Goal: Information Seeking & Learning: Learn about a topic

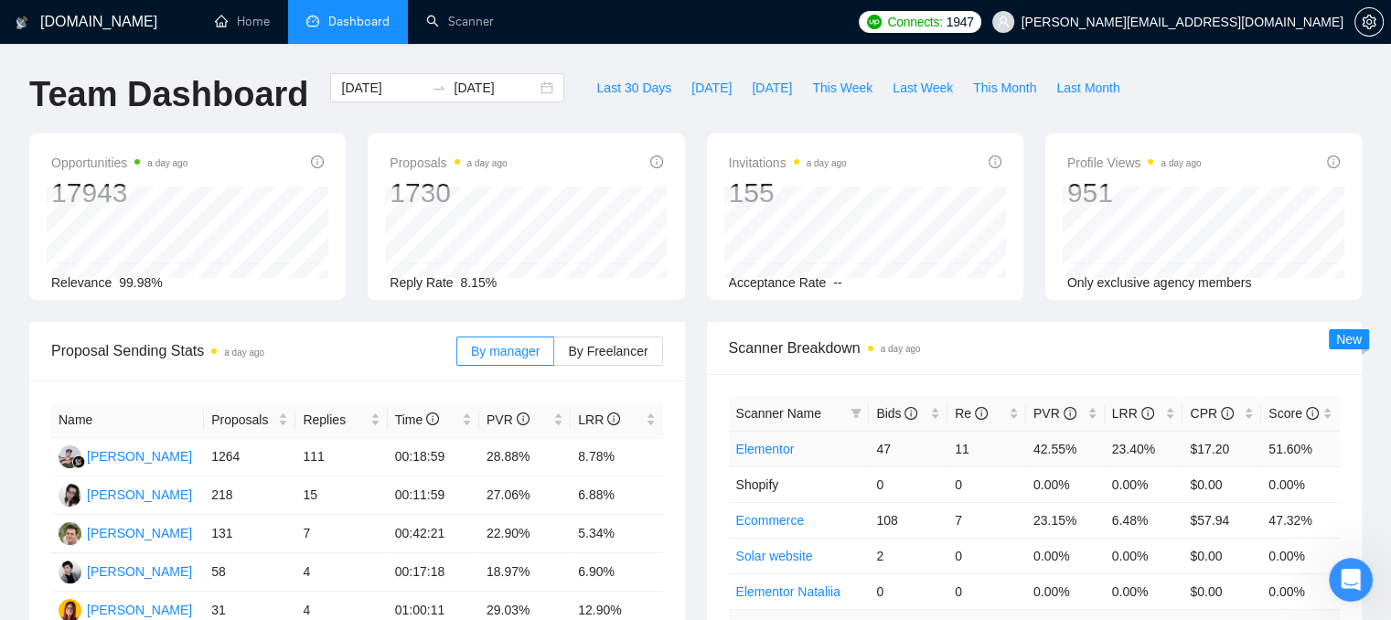
click at [755, 447] on link "Elementor" at bounding box center [765, 449] width 59 height 15
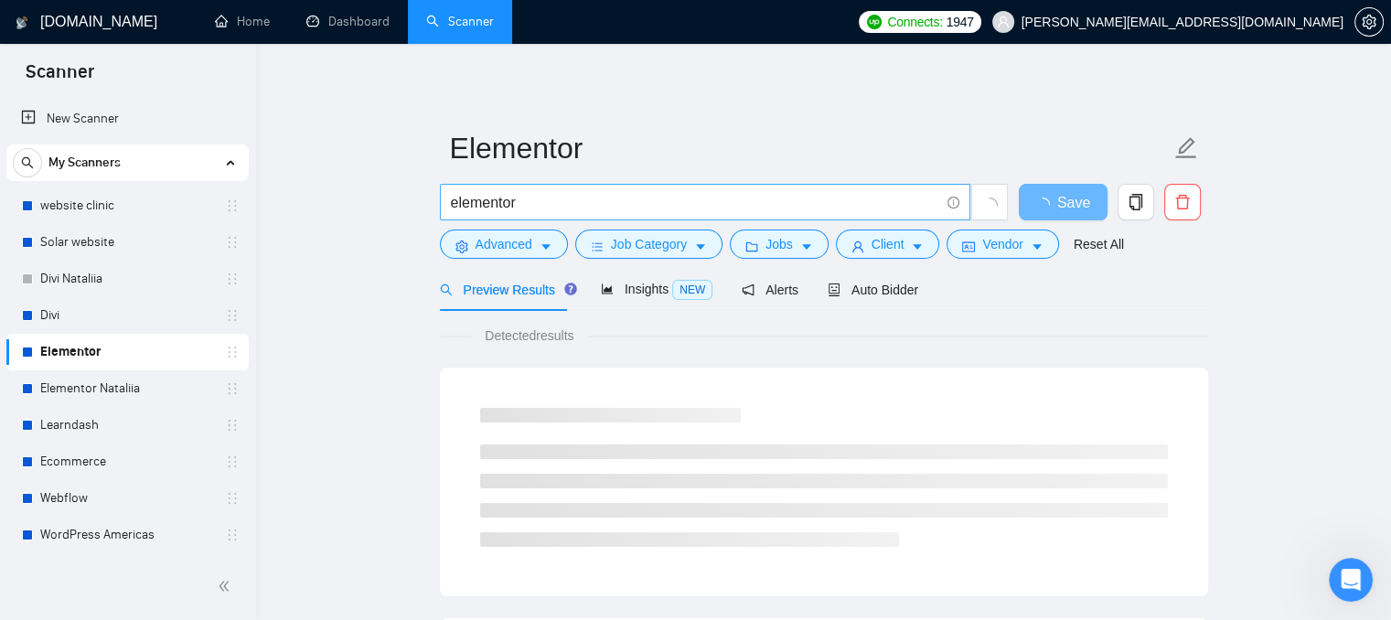
click at [545, 189] on span "elementor" at bounding box center [705, 202] width 530 height 37
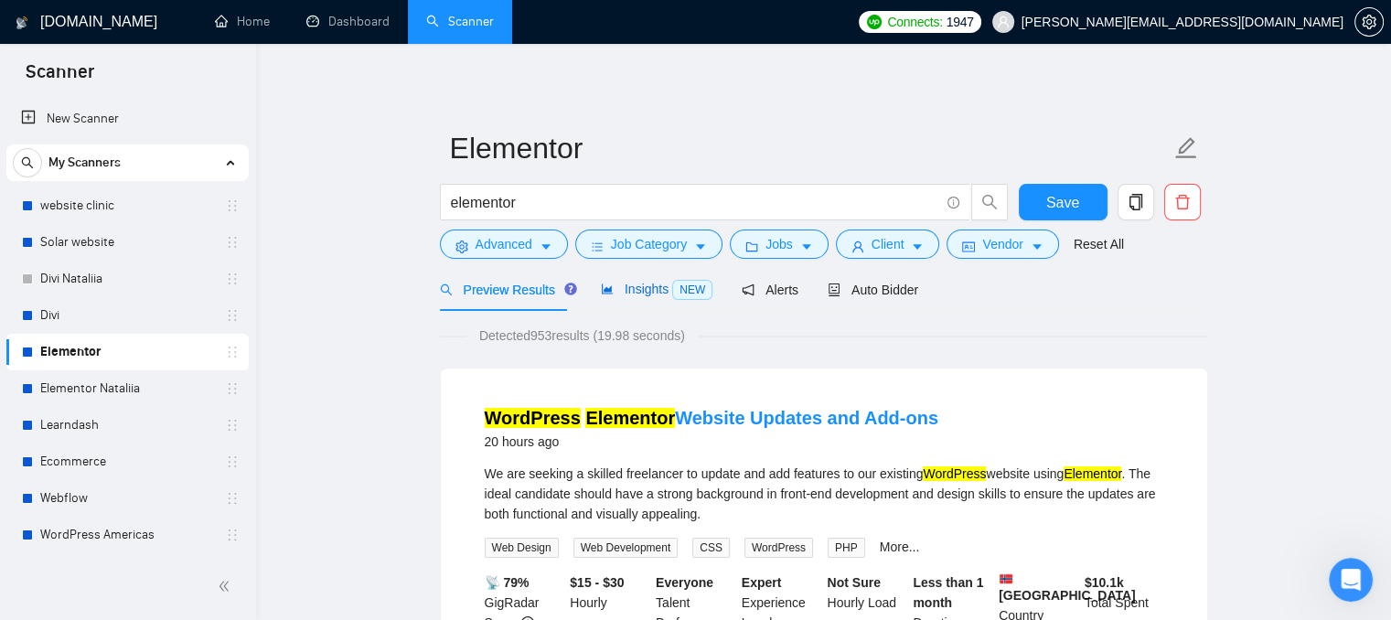
click at [630, 292] on span "Insights NEW" at bounding box center [657, 289] width 112 height 15
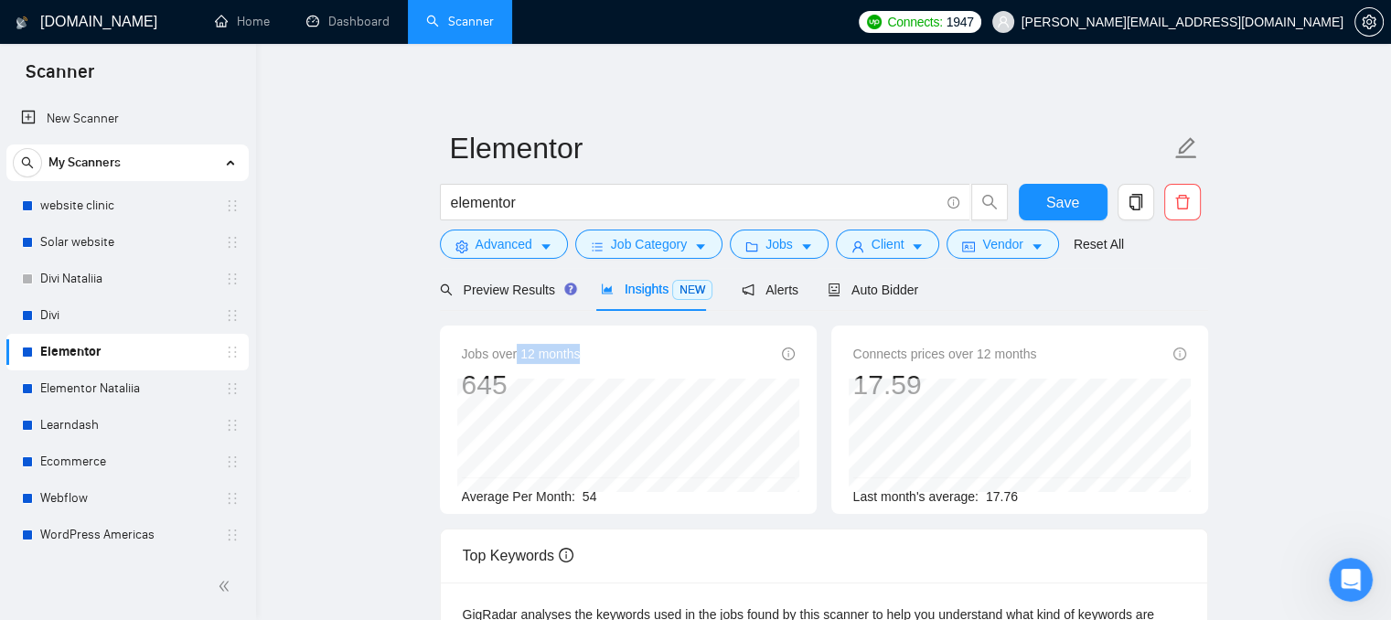
drag, startPoint x: 575, startPoint y: 359, endPoint x: 518, endPoint y: 364, distance: 57.9
click at [515, 363] on span "Jobs over 12 months" at bounding box center [521, 354] width 119 height 20
drag, startPoint x: 604, startPoint y: 489, endPoint x: 567, endPoint y: 508, distance: 40.9
click at [567, 508] on div "Jobs over 12 months 645 [DATE] 56 Average Per Month: 54" at bounding box center [628, 420] width 377 height 188
click at [586, 505] on div "Average Per Month: 54" at bounding box center [628, 497] width 333 height 20
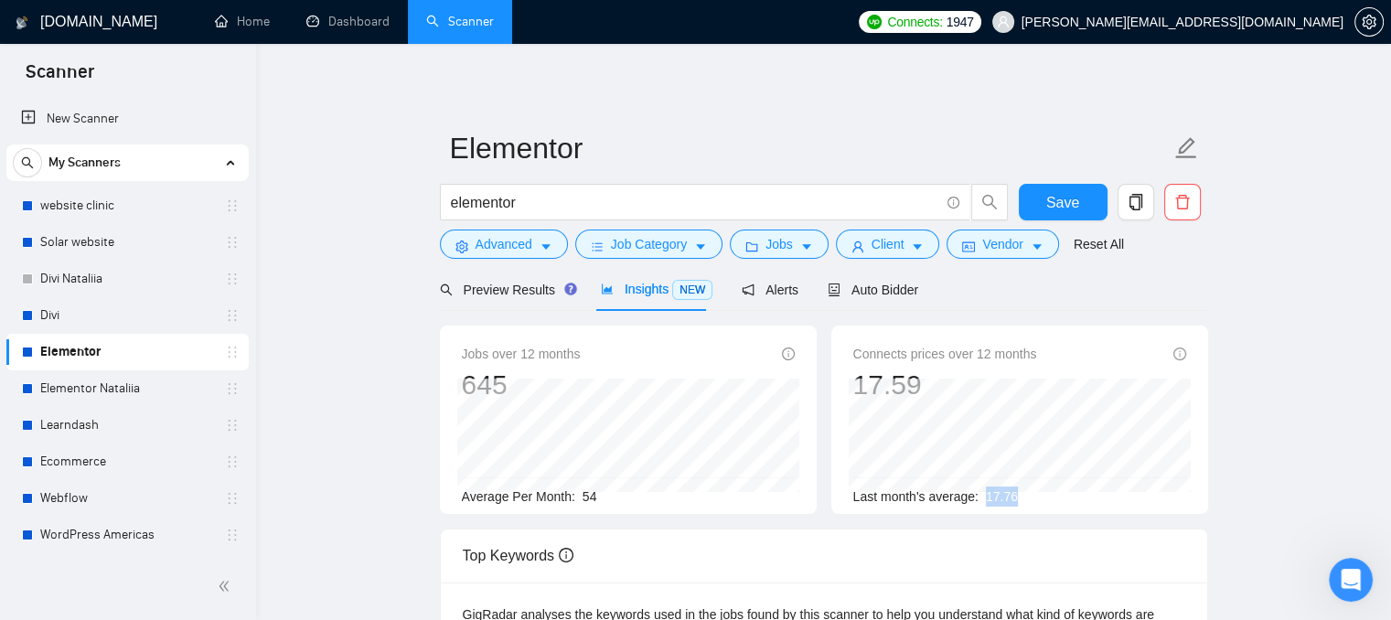
drag, startPoint x: 1015, startPoint y: 500, endPoint x: 980, endPoint y: 503, distance: 34.9
click at [980, 503] on div "Last month's average: 17.76" at bounding box center [1019, 497] width 333 height 20
drag, startPoint x: 623, startPoint y: 498, endPoint x: 582, endPoint y: 502, distance: 41.3
click at [582, 502] on div "Average Per Month: 54" at bounding box center [628, 497] width 333 height 20
click at [865, 284] on span "Auto Bidder" at bounding box center [873, 290] width 91 height 15
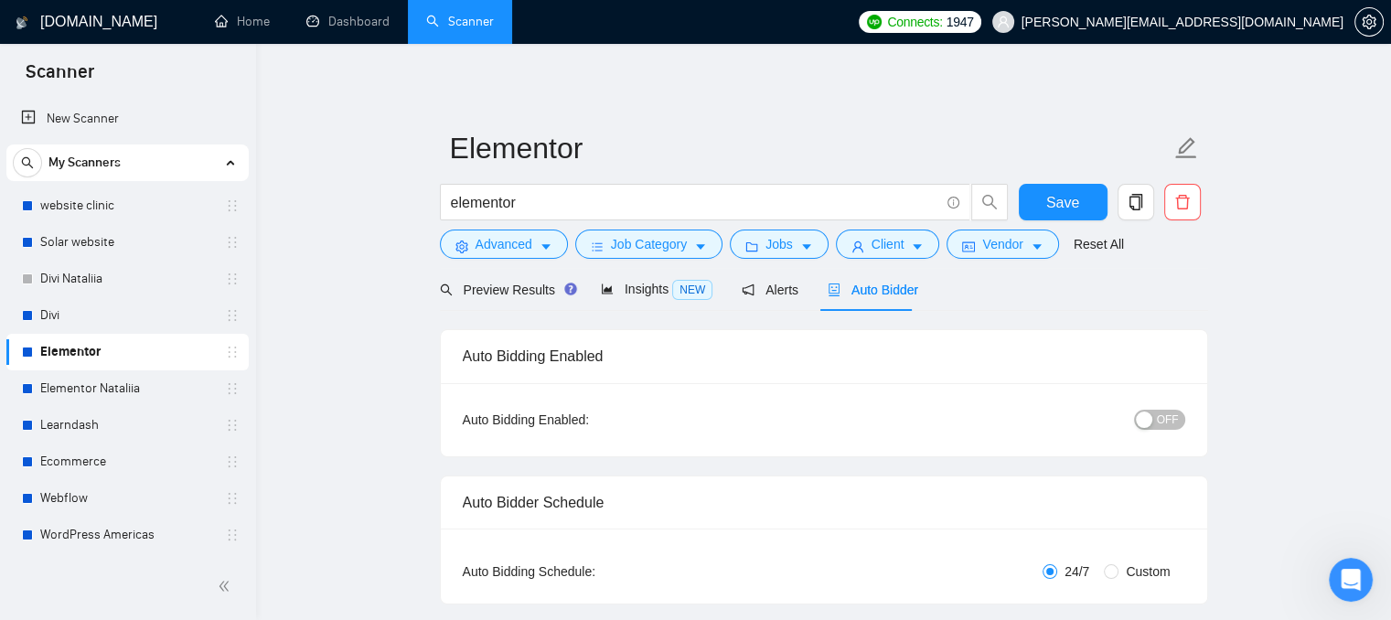
radio input "false"
radio input "true"
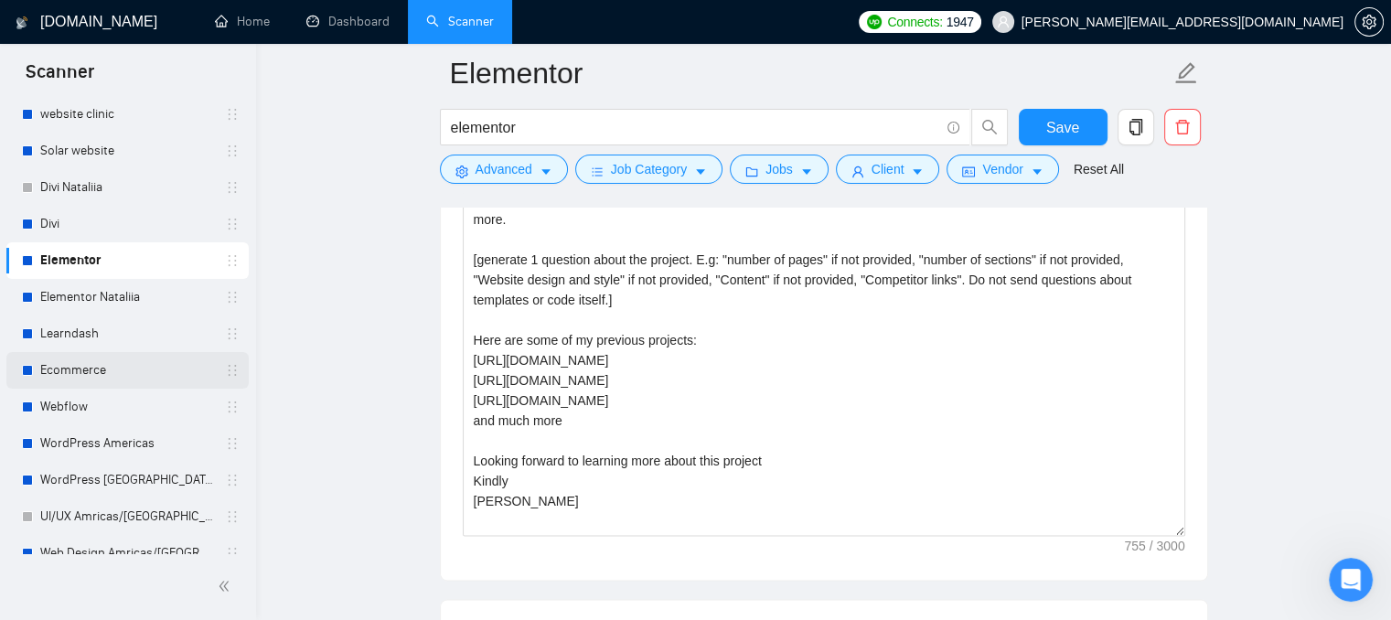
scroll to position [183, 0]
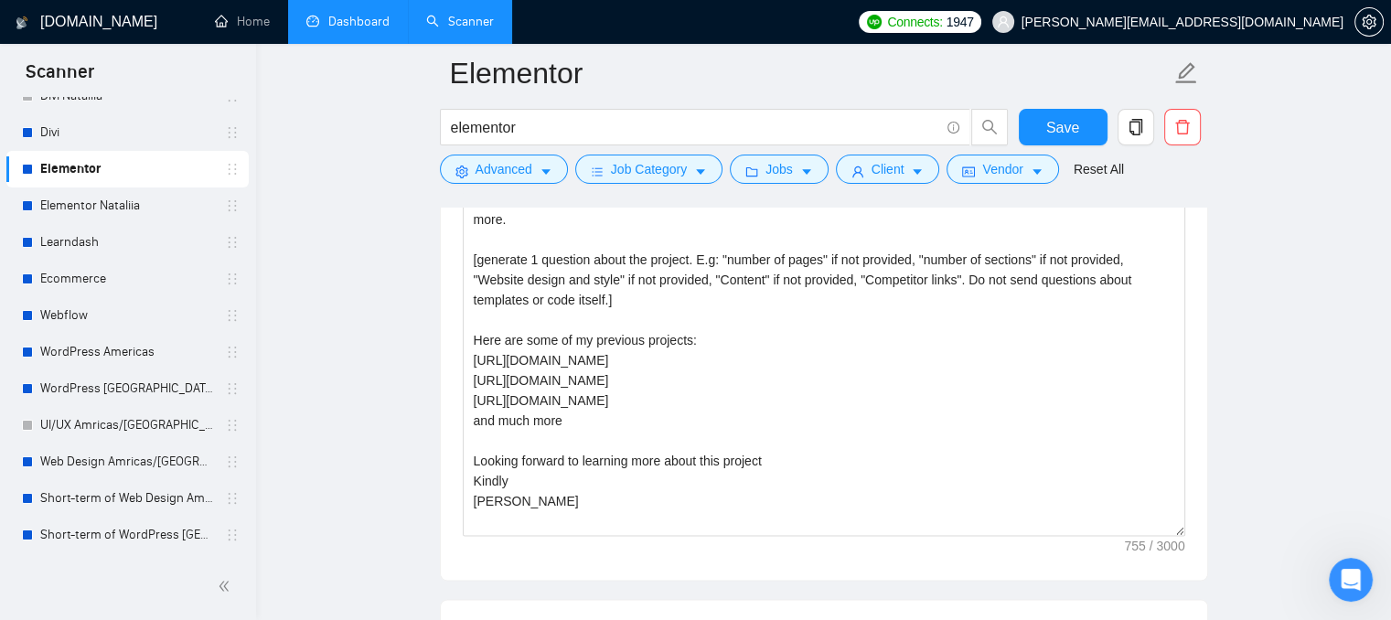
click at [322, 16] on link "Dashboard" at bounding box center [347, 22] width 83 height 16
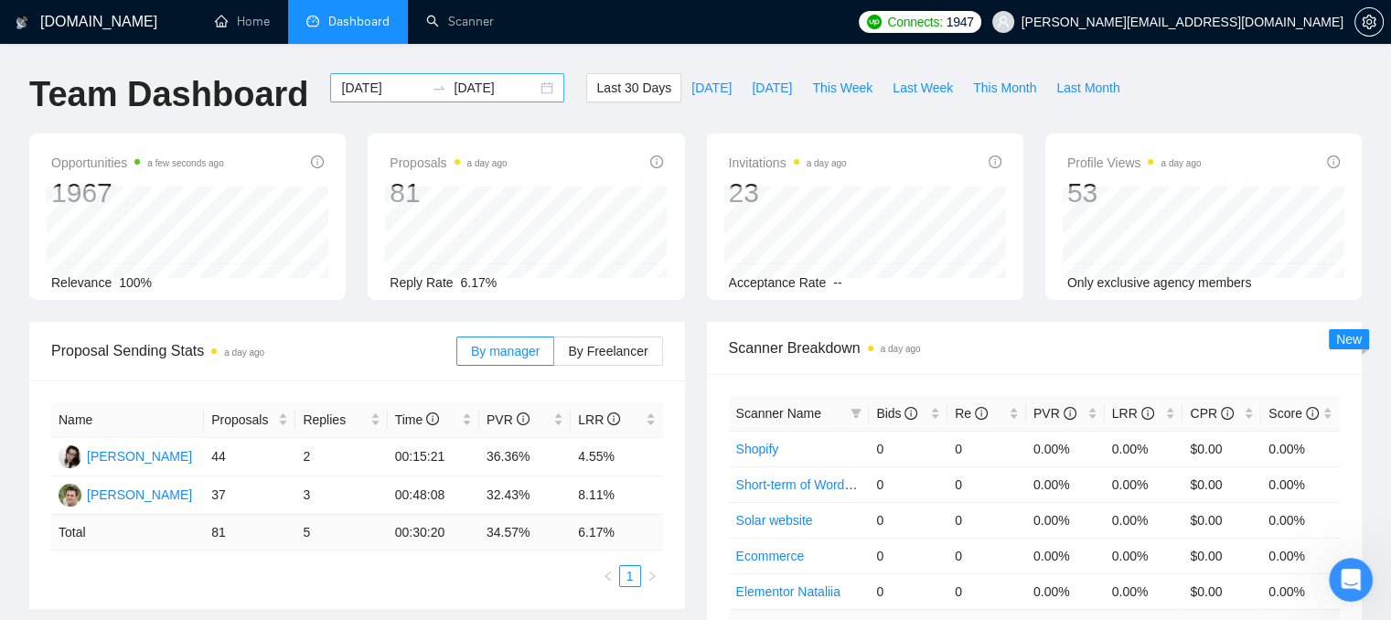
click at [384, 83] on input "[DATE]" at bounding box center [382, 88] width 83 height 20
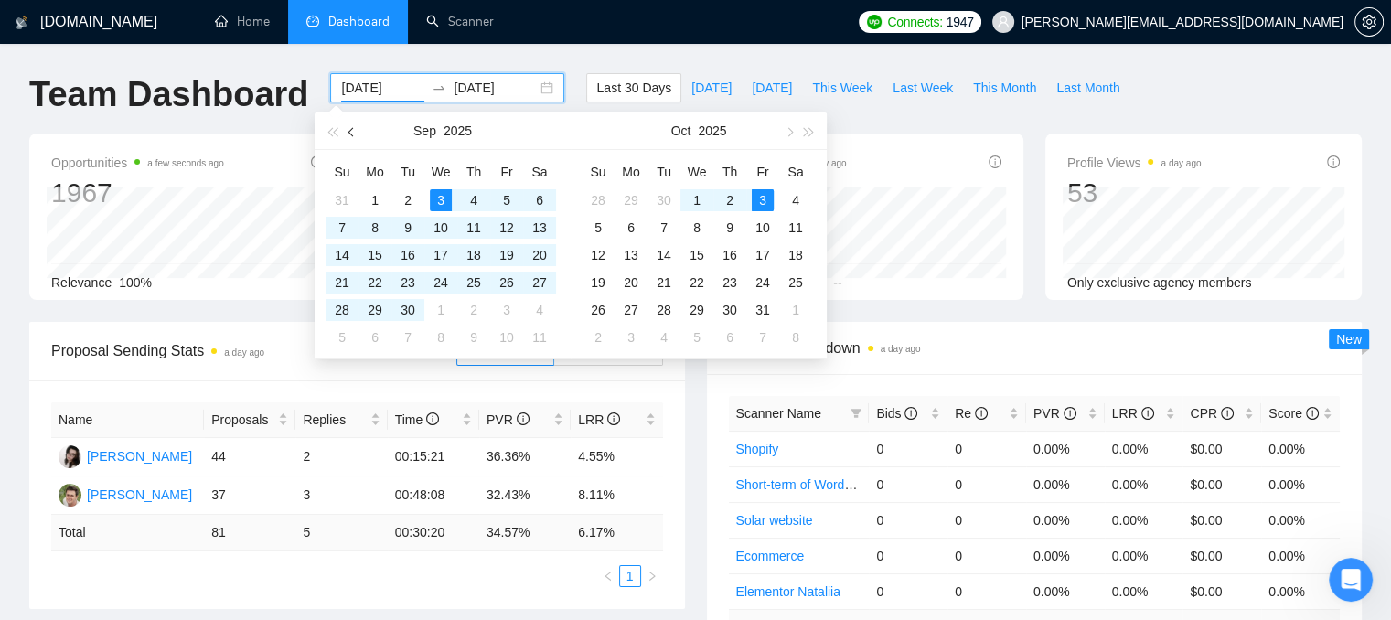
click at [351, 123] on button "button" at bounding box center [352, 131] width 20 height 37
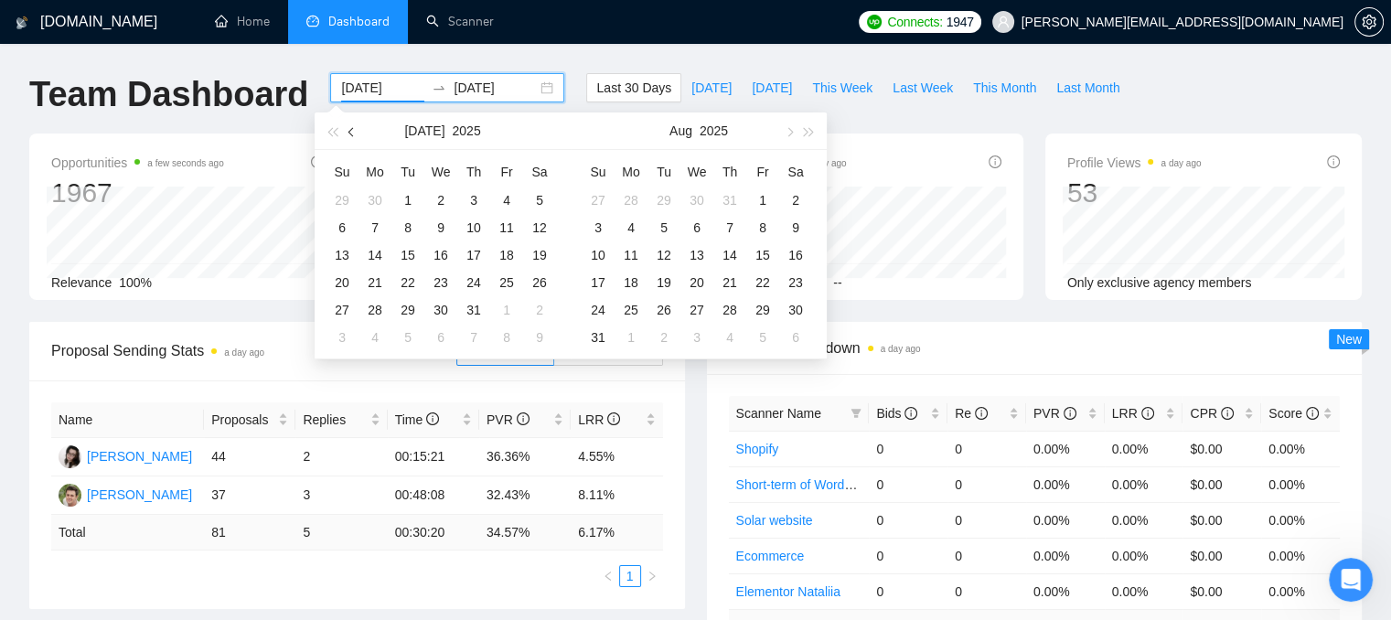
click at [351, 123] on button "button" at bounding box center [352, 131] width 20 height 37
click at [351, 125] on button "button" at bounding box center [352, 131] width 20 height 37
click at [350, 125] on button "button" at bounding box center [352, 131] width 20 height 37
click at [348, 125] on button "button" at bounding box center [352, 131] width 20 height 37
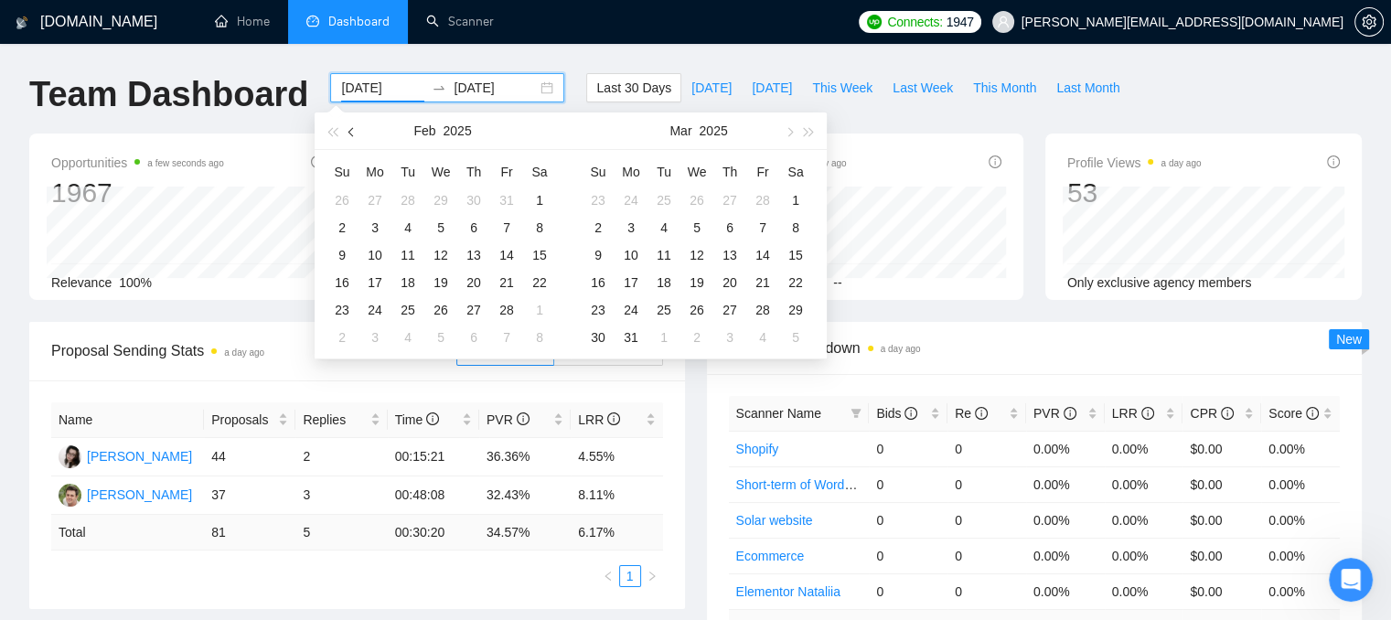
click at [345, 123] on button "button" at bounding box center [352, 131] width 20 height 37
type input "[DATE]"
click at [439, 192] on div "1" at bounding box center [441, 200] width 22 height 22
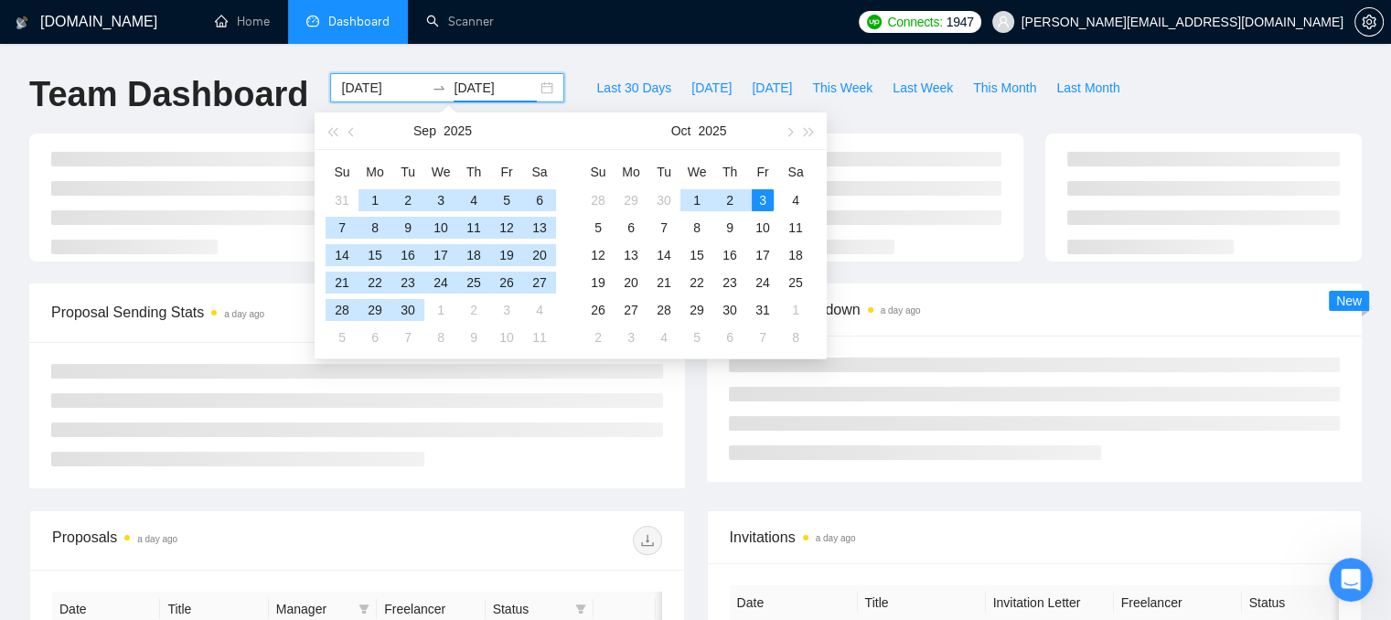
type input "[DATE]"
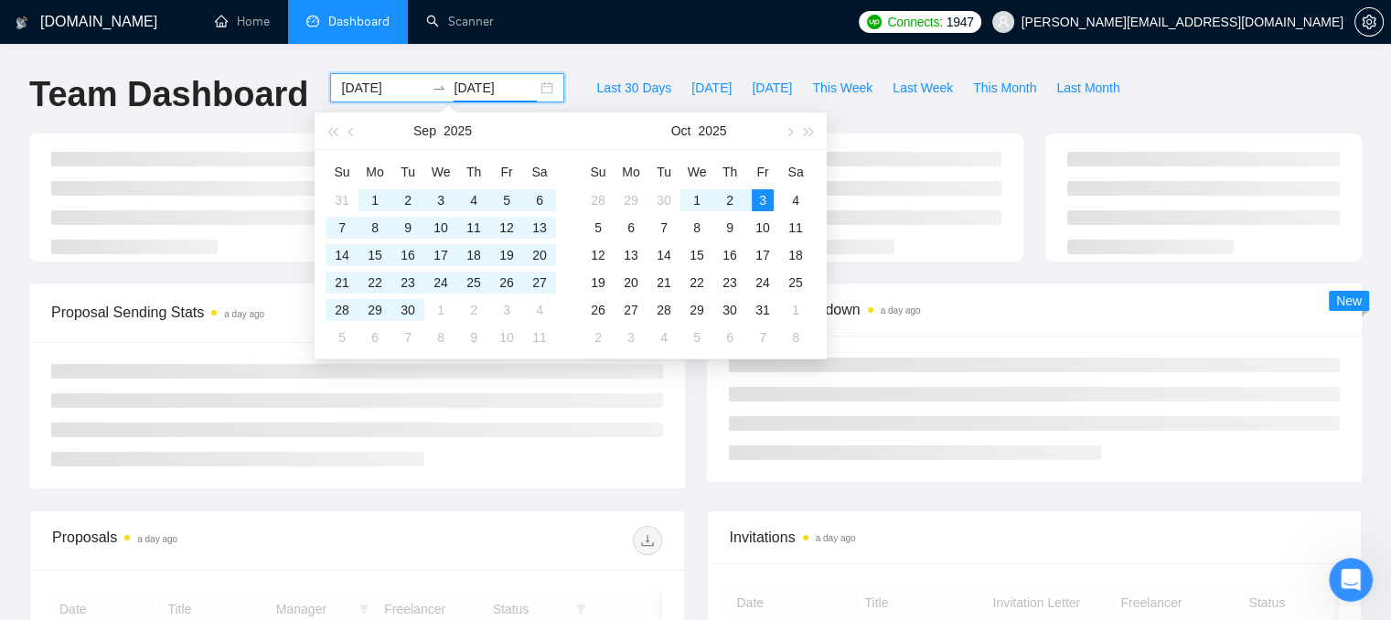
click at [1019, 274] on div at bounding box center [695, 209] width 1355 height 150
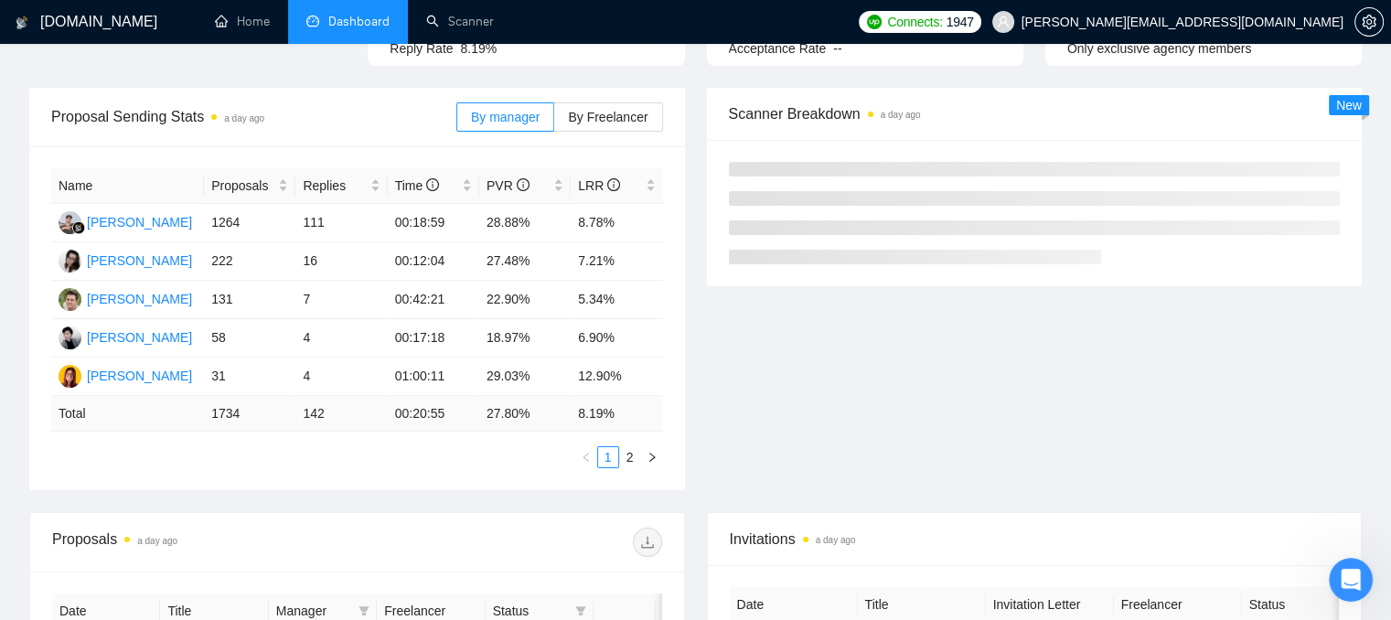
scroll to position [183, 0]
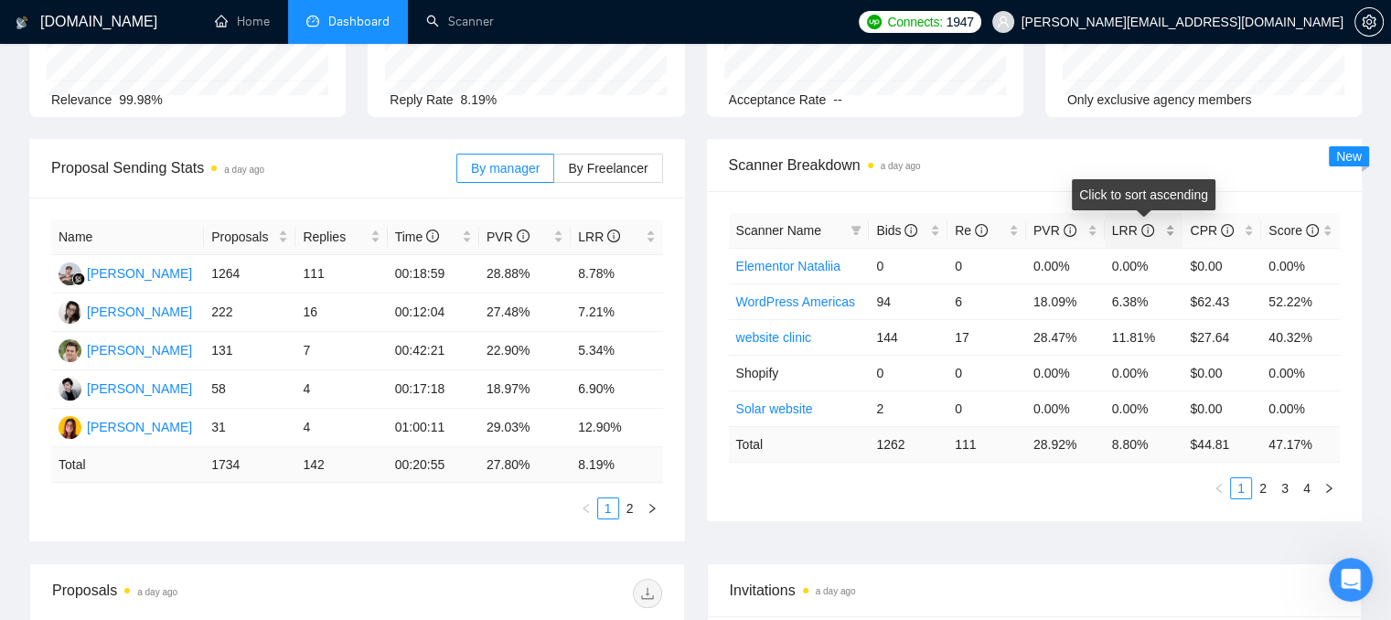
click at [1171, 233] on div "LRR" at bounding box center [1144, 230] width 64 height 20
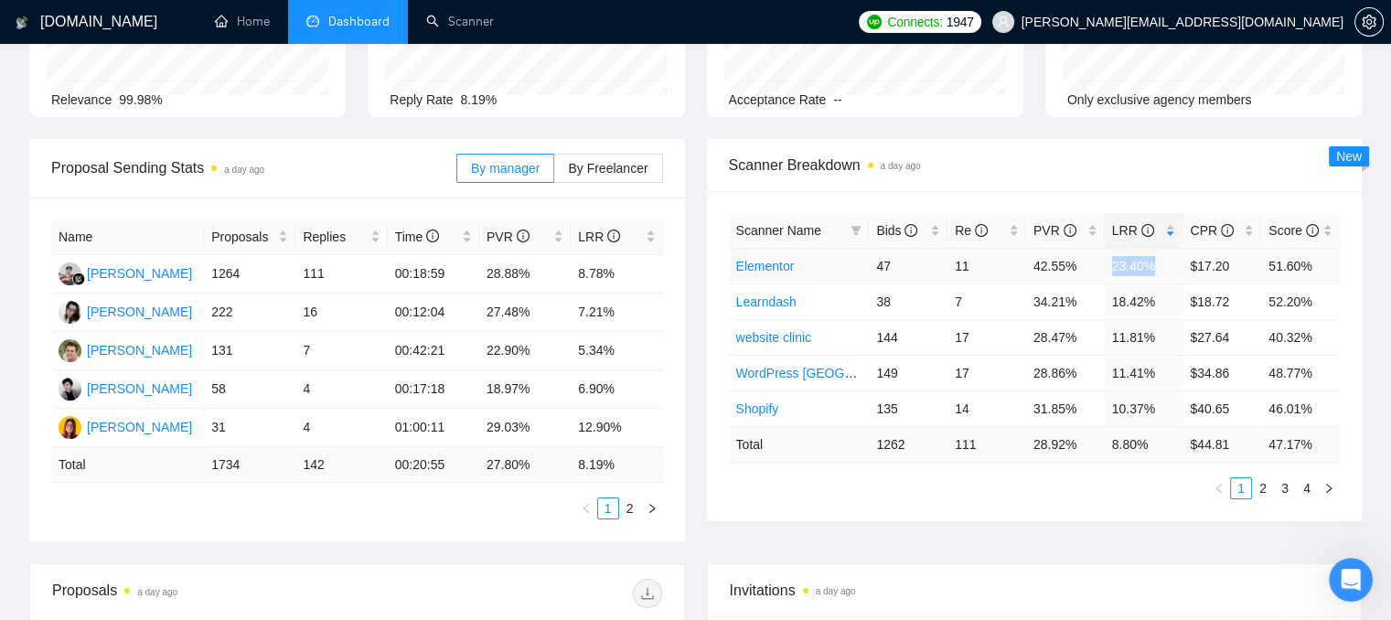
drag, startPoint x: 1152, startPoint y: 267, endPoint x: 1111, endPoint y: 266, distance: 41.2
click at [1111, 266] on td "23.40%" at bounding box center [1144, 266] width 79 height 36
drag, startPoint x: 1152, startPoint y: 300, endPoint x: 1117, endPoint y: 303, distance: 34.9
click at [1117, 303] on td "18.42%" at bounding box center [1144, 302] width 79 height 36
drag, startPoint x: 1223, startPoint y: 295, endPoint x: 1196, endPoint y: 295, distance: 26.5
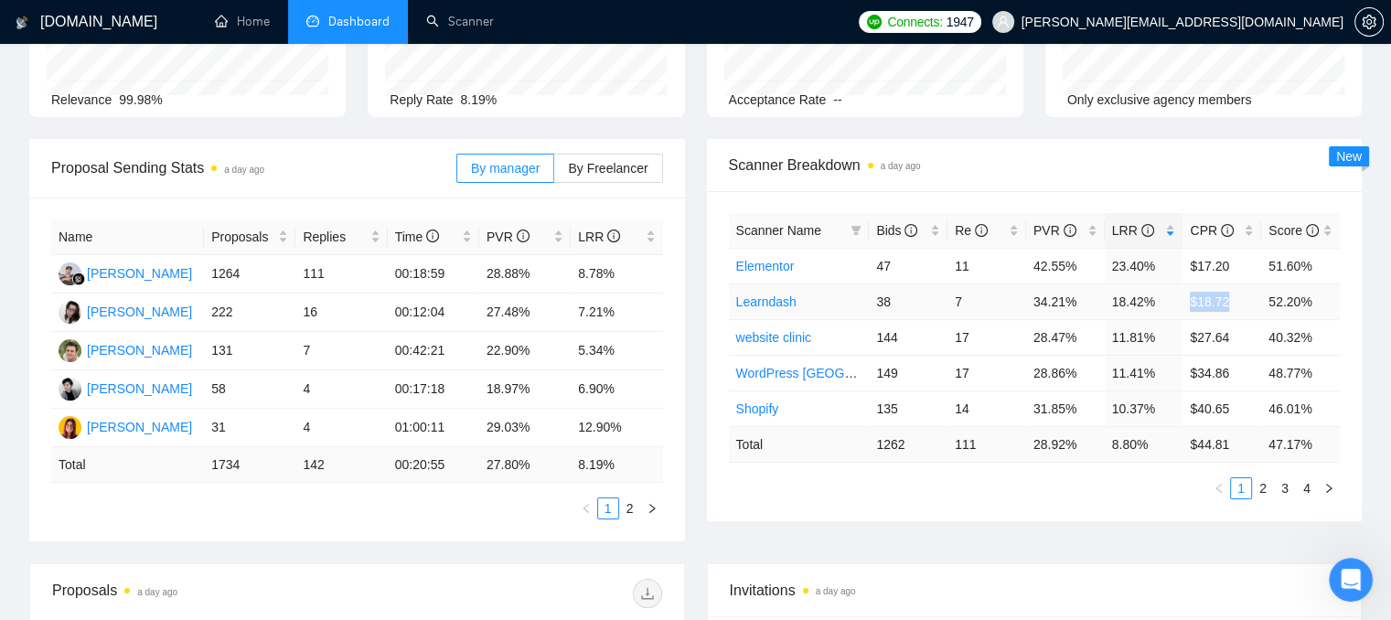
click at [1193, 295] on td "$18.72" at bounding box center [1222, 302] width 79 height 36
drag, startPoint x: 1231, startPoint y: 261, endPoint x: 1186, endPoint y: 263, distance: 44.9
click at [1186, 263] on td "$17.20" at bounding box center [1222, 266] width 79 height 36
click at [861, 231] on icon "filter" at bounding box center [856, 230] width 11 height 11
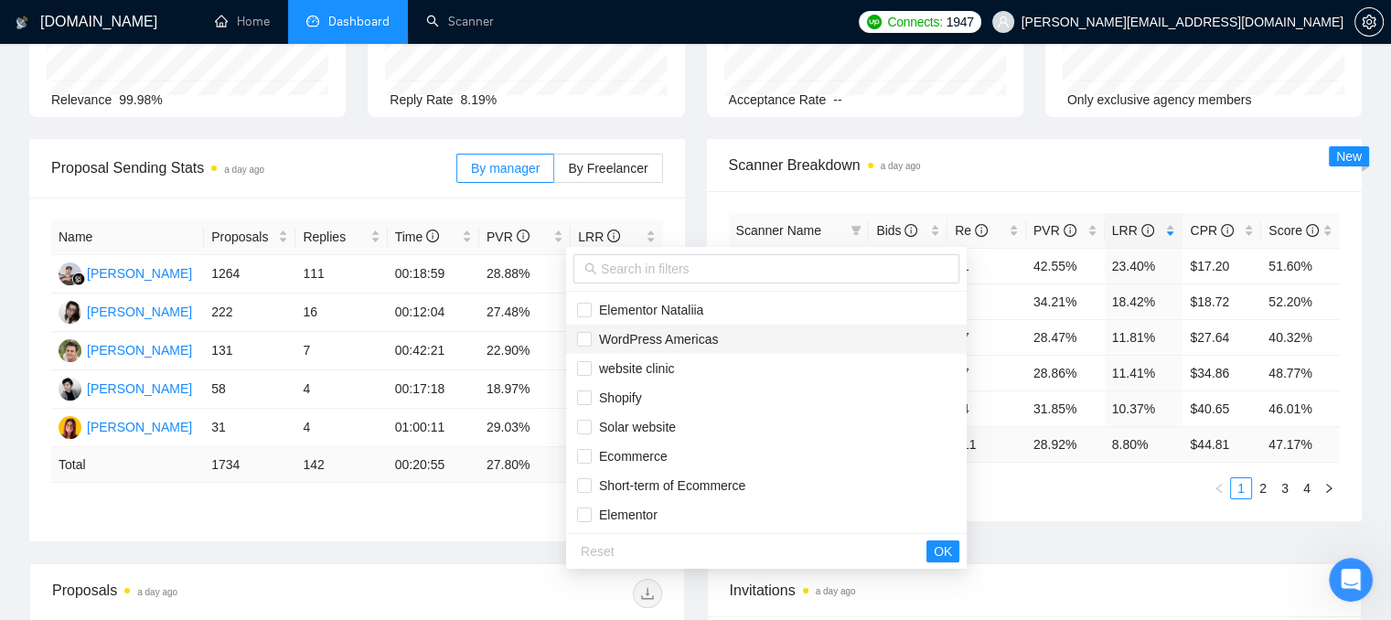
click at [593, 334] on span "WordPress Americas" at bounding box center [655, 339] width 126 height 15
checkbox input "true"
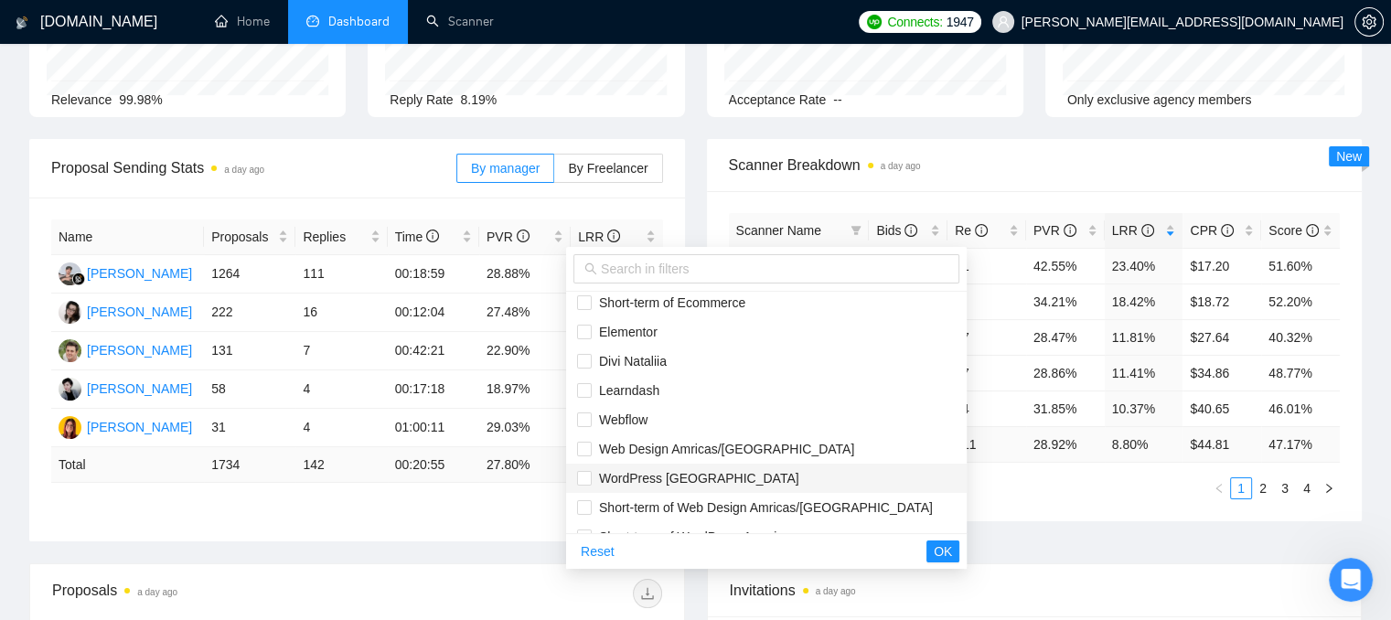
click at [617, 478] on span "WordPress [GEOGRAPHIC_DATA]" at bounding box center [696, 478] width 208 height 15
checkbox input "true"
click at [934, 551] on span "OK" at bounding box center [943, 551] width 18 height 20
